Goal: Navigation & Orientation: Find specific page/section

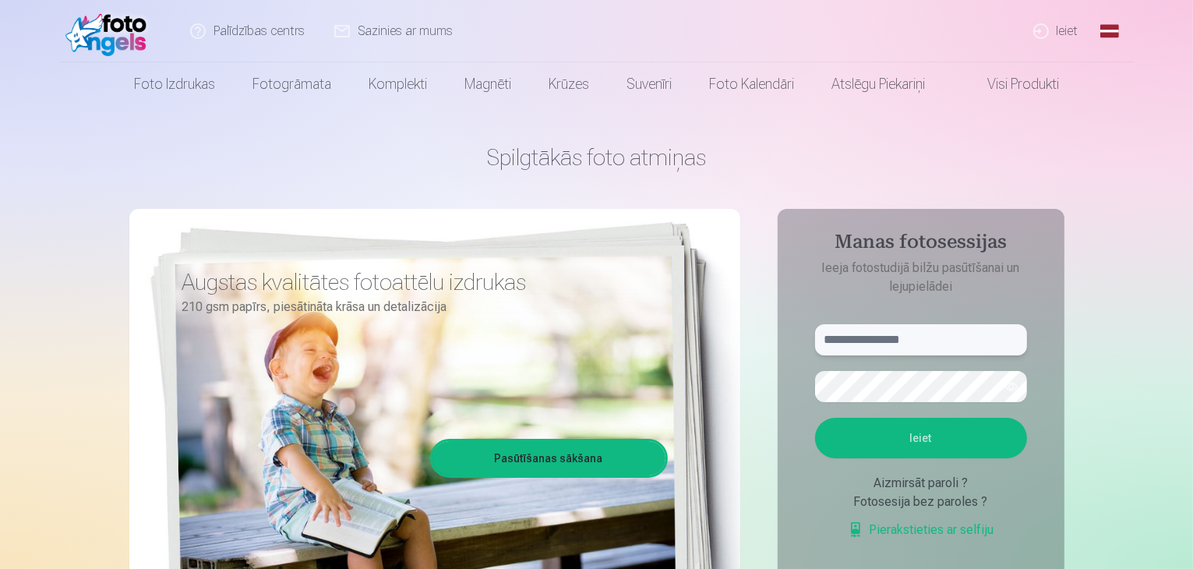
click at [929, 337] on input "text" at bounding box center [921, 339] width 212 height 31
type input "**********"
click at [888, 448] on button "Ieiet" at bounding box center [921, 438] width 212 height 41
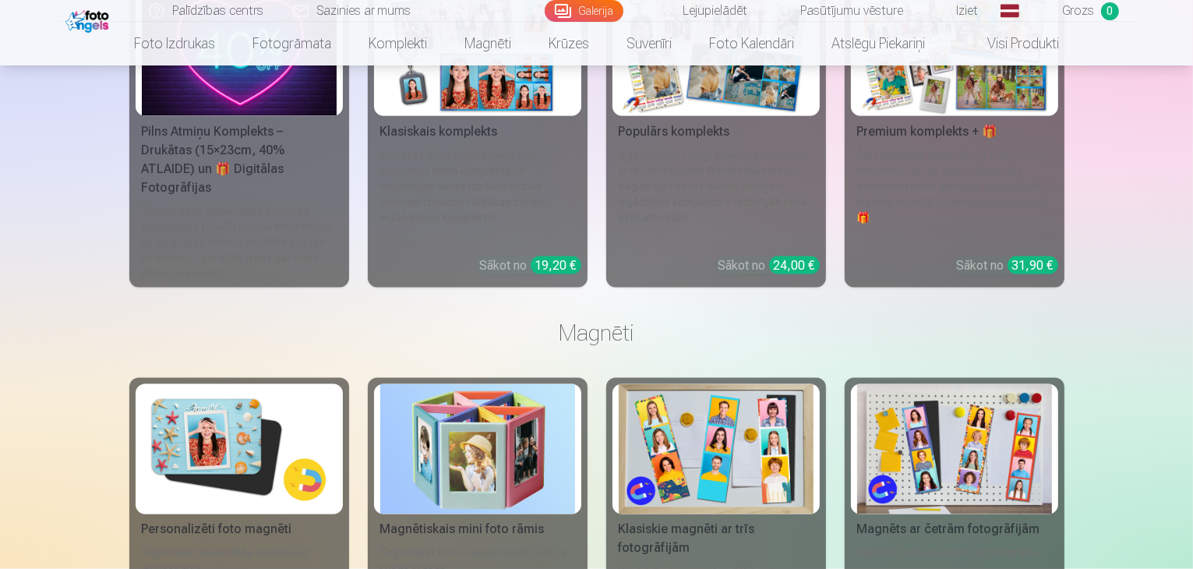
scroll to position [8560, 0]
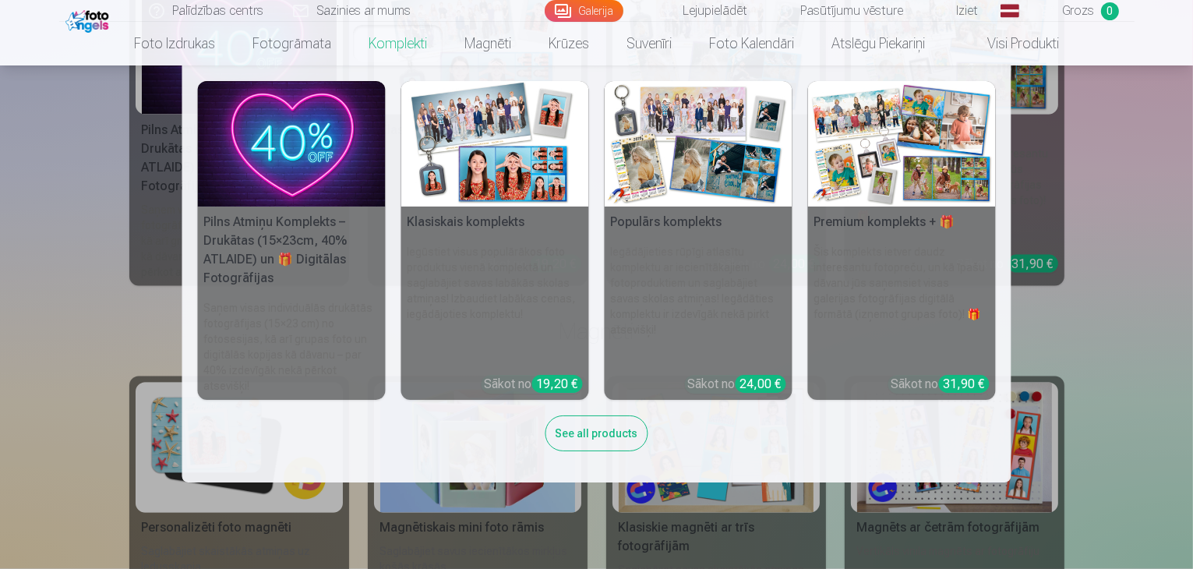
click at [404, 34] on link "Komplekti" at bounding box center [398, 44] width 96 height 44
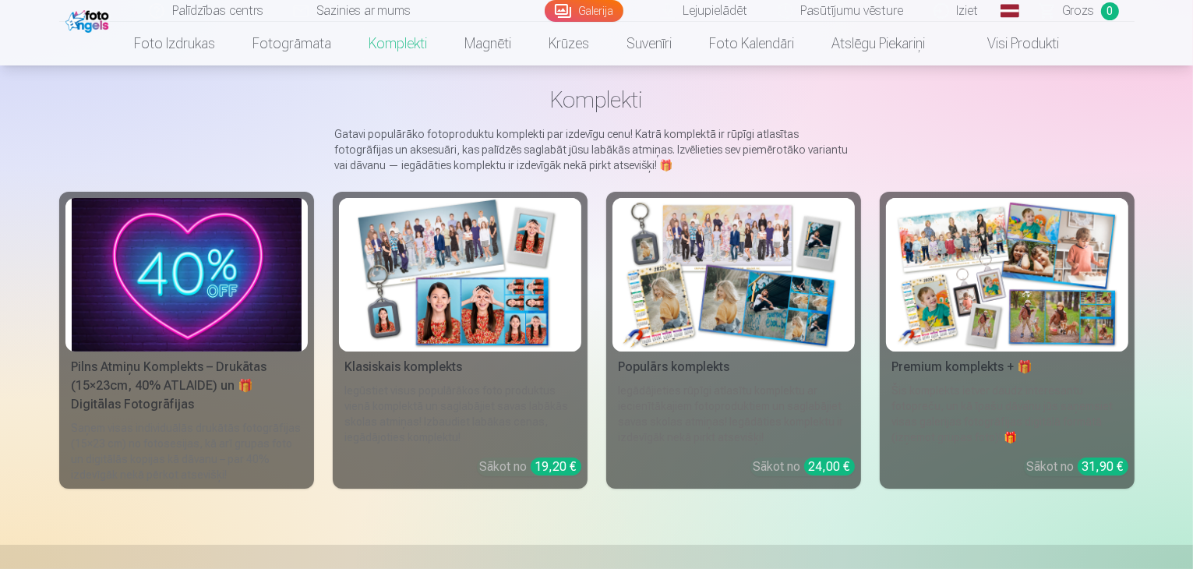
scroll to position [71, 0]
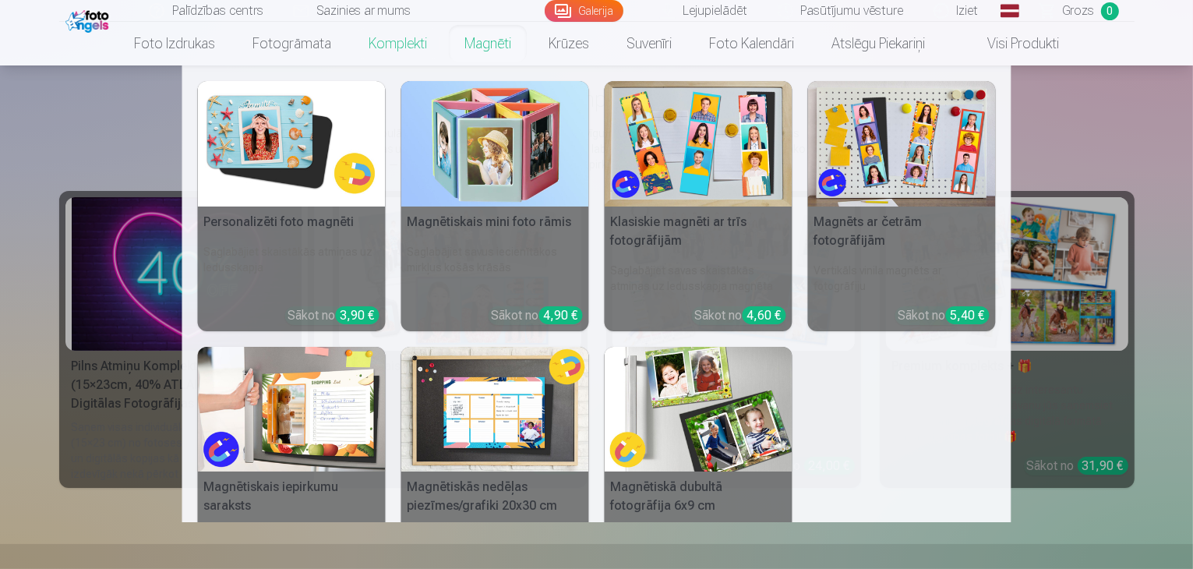
click at [1114, 118] on nav "Personalizēti foto magnēti Saglabājiet skaistākās atmiņas uz ledusskapja Sākot …" at bounding box center [596, 293] width 1193 height 457
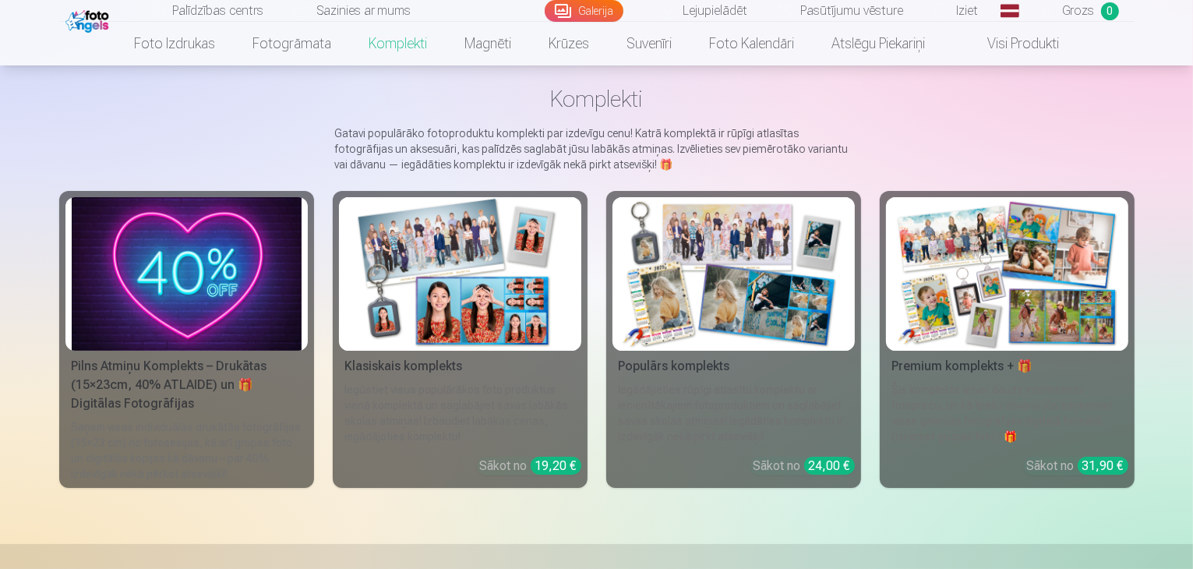
click at [382, 3] on link "Sazinies ar mums" at bounding box center [353, 11] width 148 height 22
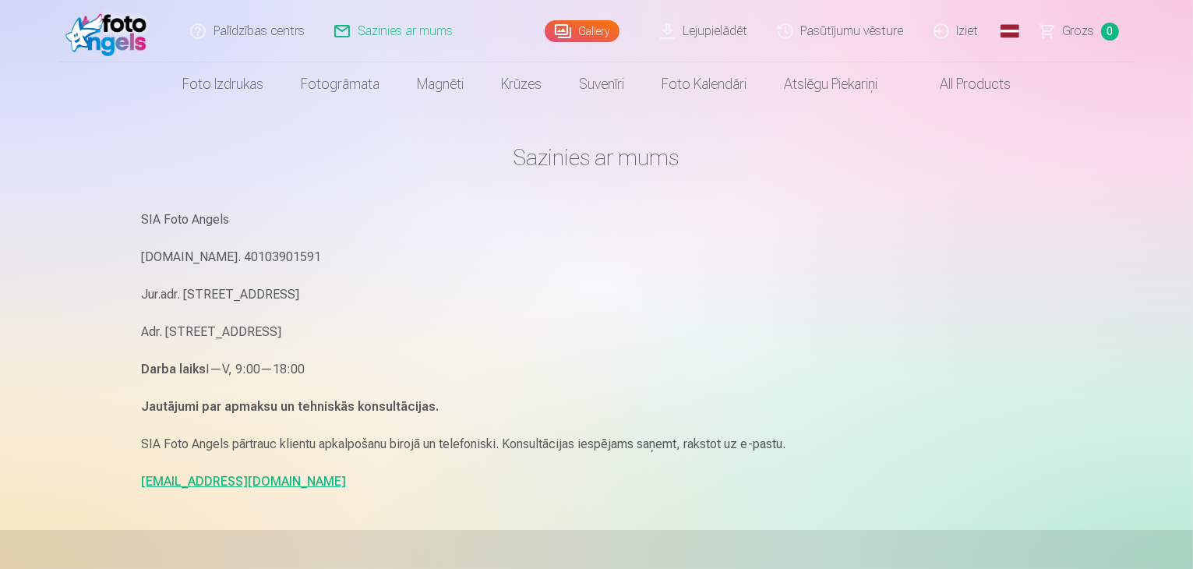
click at [198, 482] on link "info@fotoangels.lv" at bounding box center [244, 481] width 205 height 15
click at [175, 477] on link "[EMAIL_ADDRESS][DOMAIN_NAME]" at bounding box center [244, 481] width 205 height 15
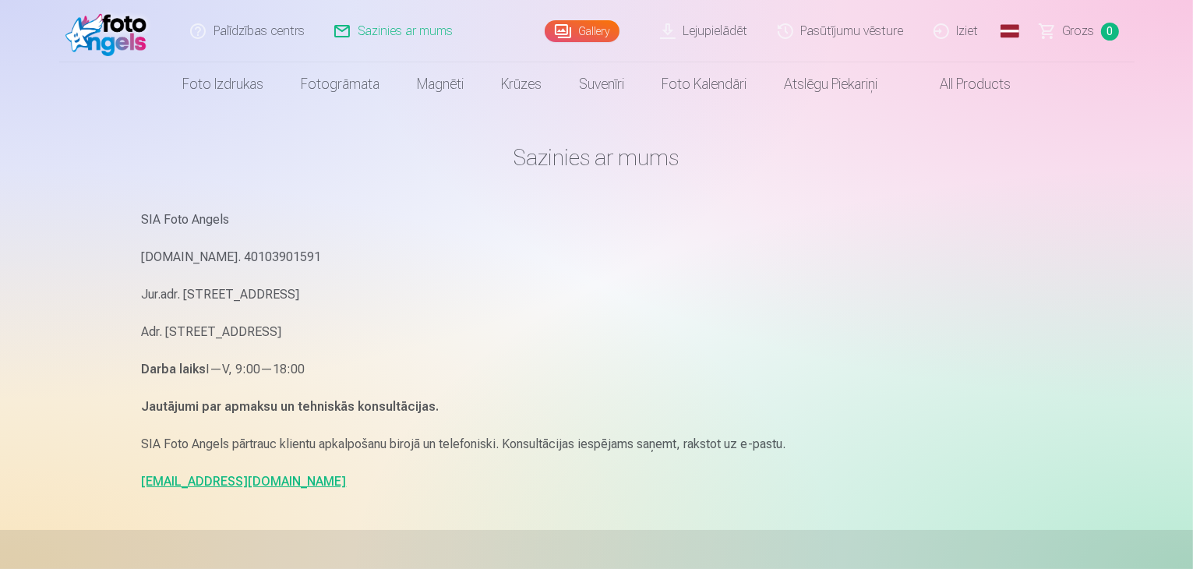
click at [175, 477] on link "[EMAIL_ADDRESS][DOMAIN_NAME]" at bounding box center [244, 481] width 205 height 15
click at [271, 40] on link "Palīdzības centrs" at bounding box center [248, 31] width 144 height 62
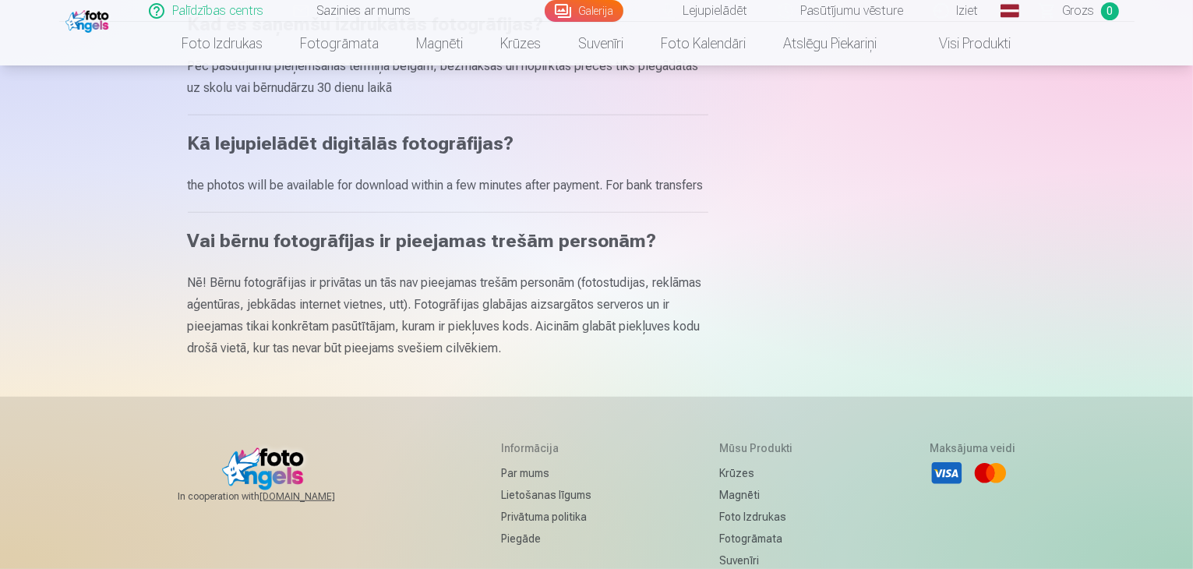
scroll to position [835, 0]
click at [324, 4] on link "Sazinies ar mums" at bounding box center [353, 11] width 148 height 22
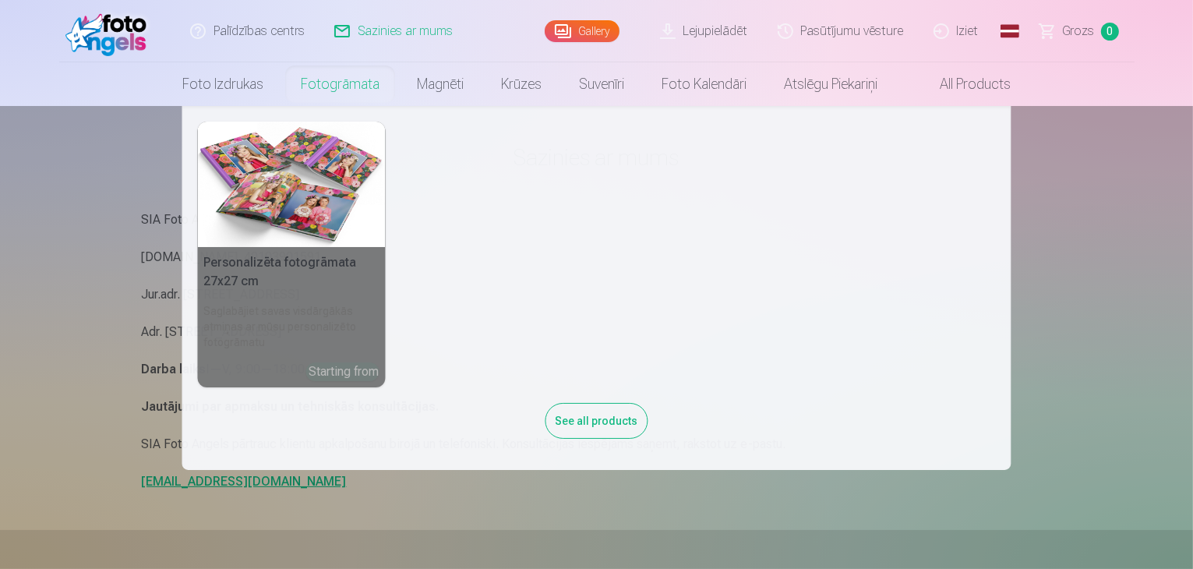
click at [122, 324] on nav "Personalizēta fotogrāmata 27x27 cm Saglabājiet savas visdārgākās atmiņas ar mūs…" at bounding box center [596, 288] width 1193 height 364
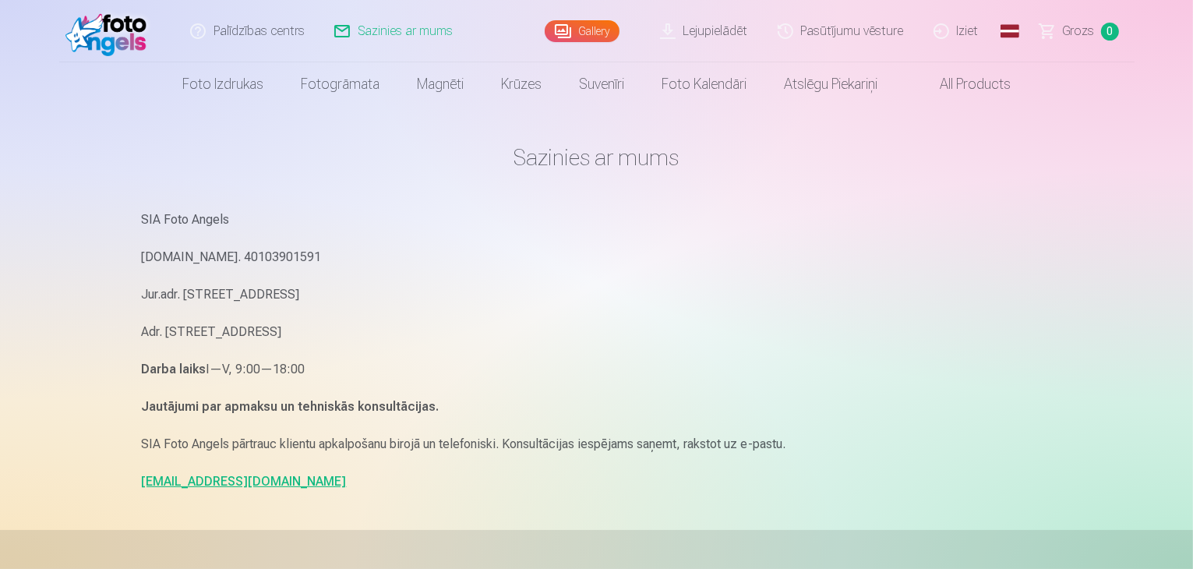
click at [177, 482] on link "[EMAIL_ADDRESS][DOMAIN_NAME]" at bounding box center [244, 481] width 205 height 15
click at [464, 273] on div "SIA Foto Angels [DOMAIN_NAME]. 40103901591 Jur.adr. [STREET_ADDRESS]. [STREET_A…" at bounding box center [597, 351] width 910 height 284
click at [733, 51] on link "Lejupielādēt" at bounding box center [705, 31] width 118 height 62
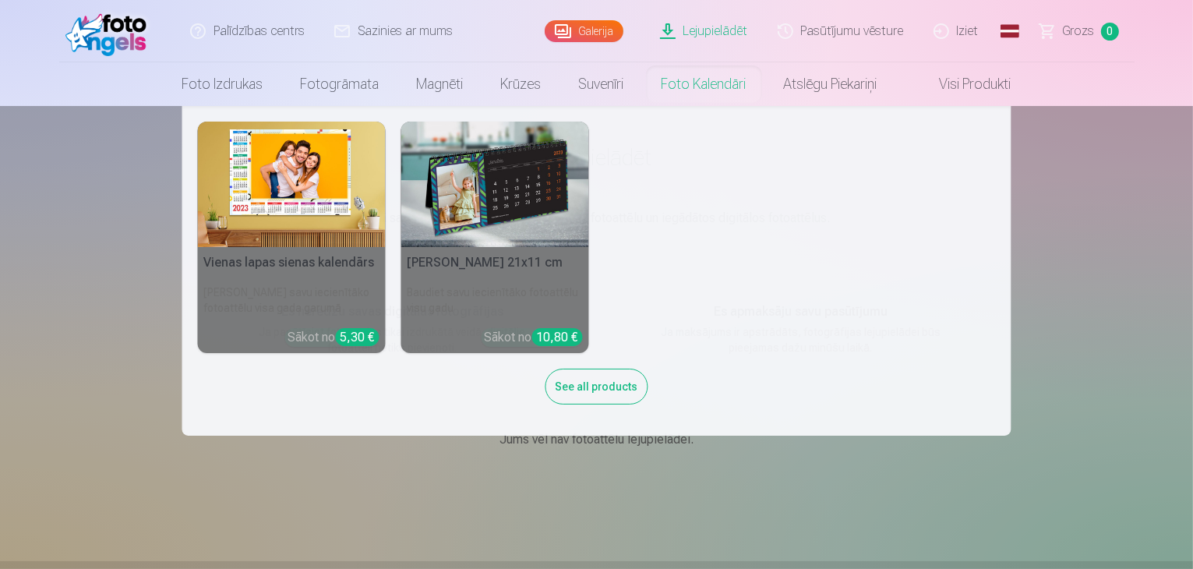
click at [812, 305] on div "Vienas lapas sienas [PERSON_NAME] savu iecienītāko fotoattēlu visa gada garumā …" at bounding box center [597, 271] width 798 height 298
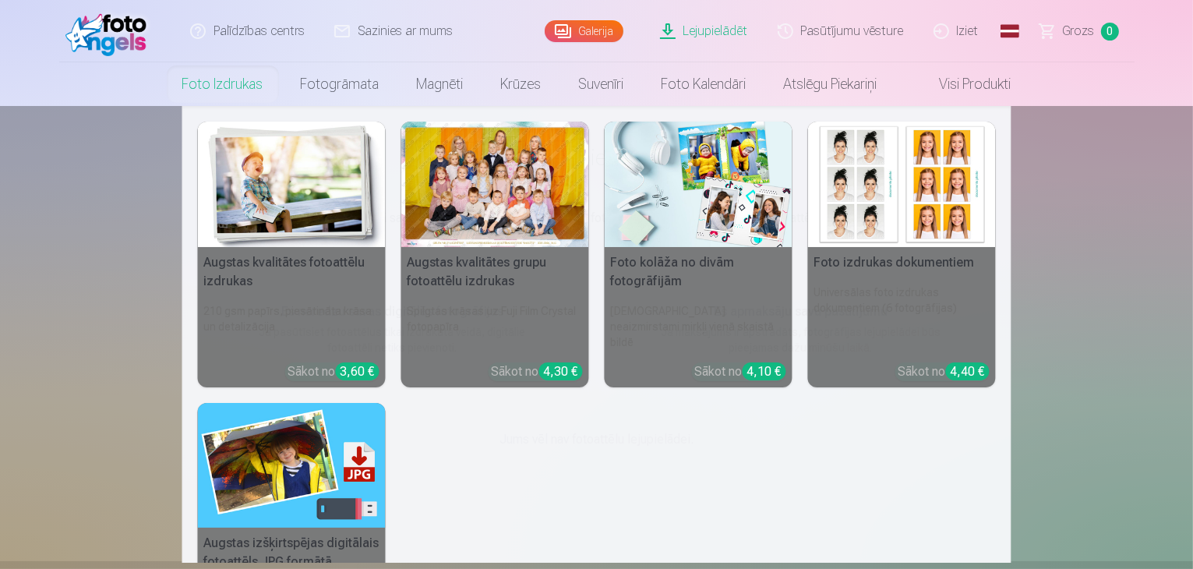
click at [218, 79] on link "Foto izdrukas" at bounding box center [223, 84] width 118 height 44
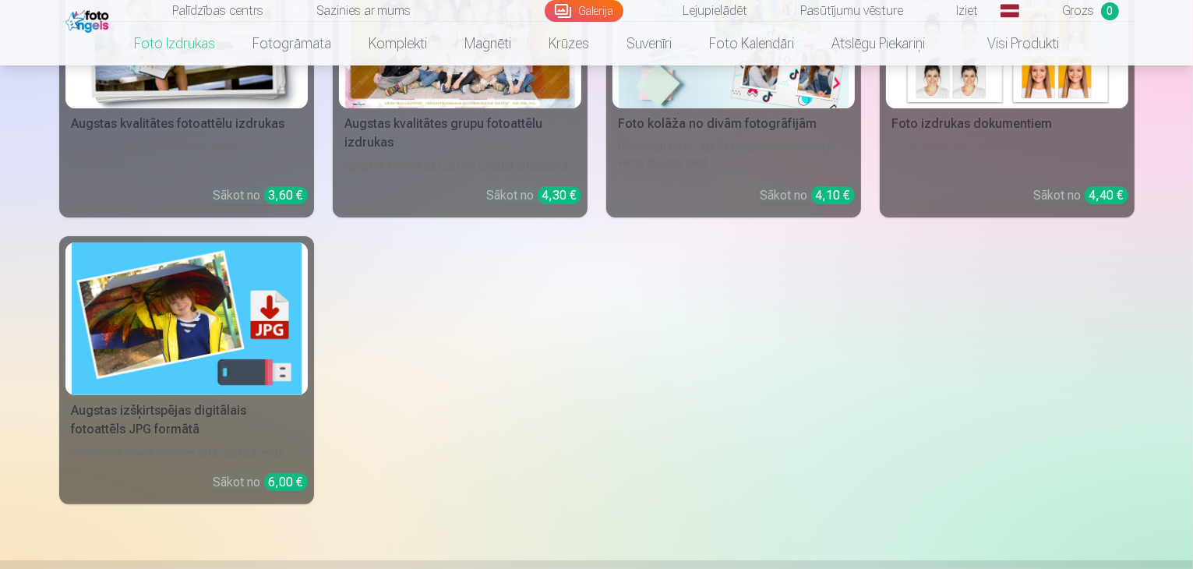
scroll to position [361, 0]
click at [832, 16] on link "Pasūtījumu vēsture" at bounding box center [842, 11] width 156 height 22
